Goal: Navigation & Orientation: Find specific page/section

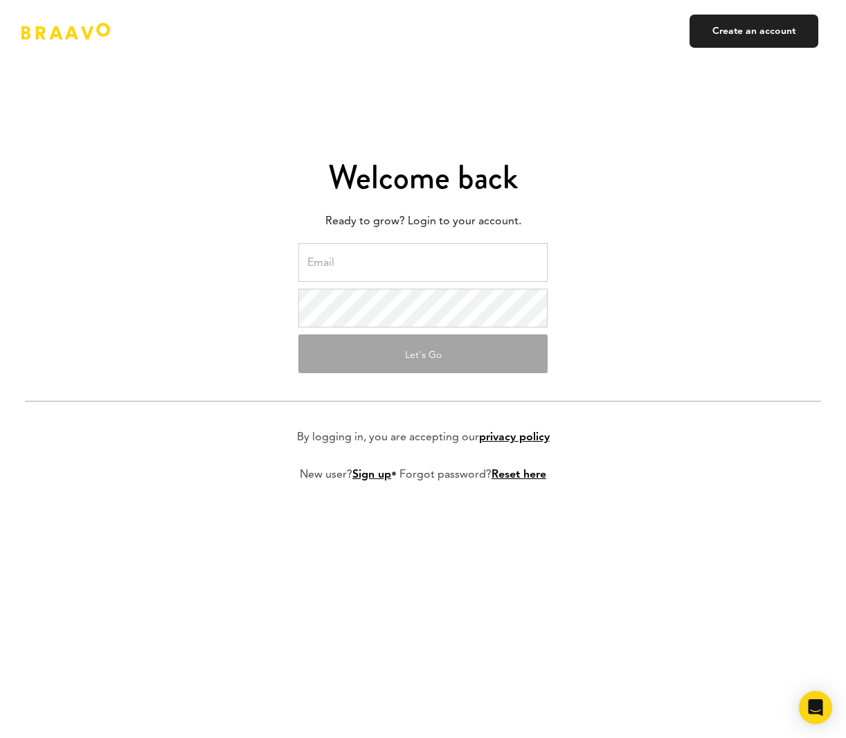
drag, startPoint x: 370, startPoint y: 265, endPoint x: 395, endPoint y: 273, distance: 26.9
click at [375, 266] on input "email" at bounding box center [423, 262] width 249 height 39
type input "[PERSON_NAME][EMAIL_ADDRESS]"
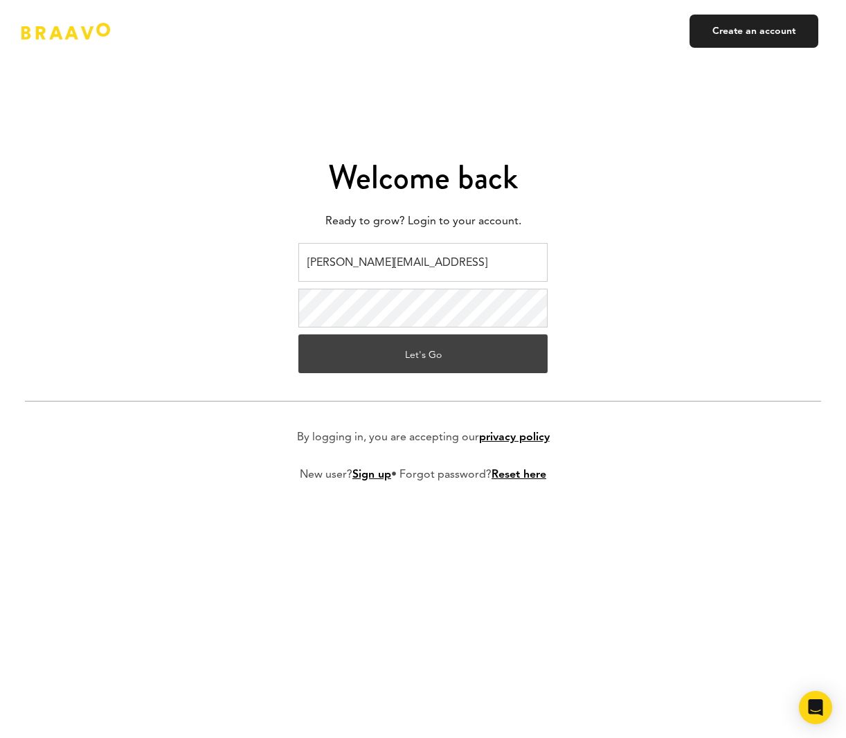
click at [459, 356] on button "Let's Go" at bounding box center [423, 354] width 249 height 39
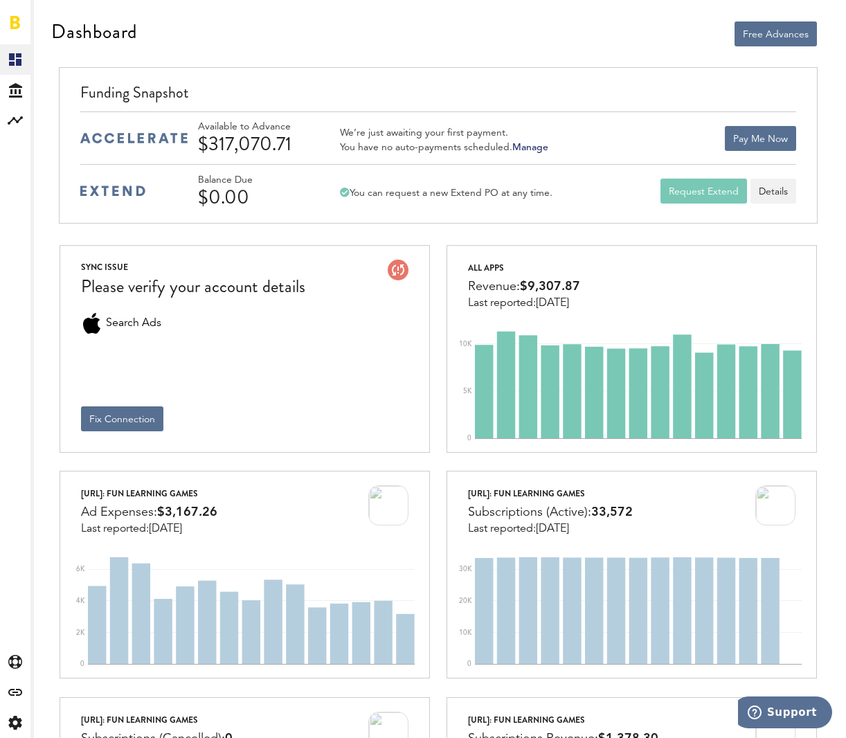
drag, startPoint x: 201, startPoint y: 145, endPoint x: 292, endPoint y: 139, distance: 91.6
click at [292, 139] on div "$317,070.71" at bounding box center [264, 144] width 132 height 22
copy div "$317,070.71"
